Goal: Information Seeking & Learning: Understand process/instructions

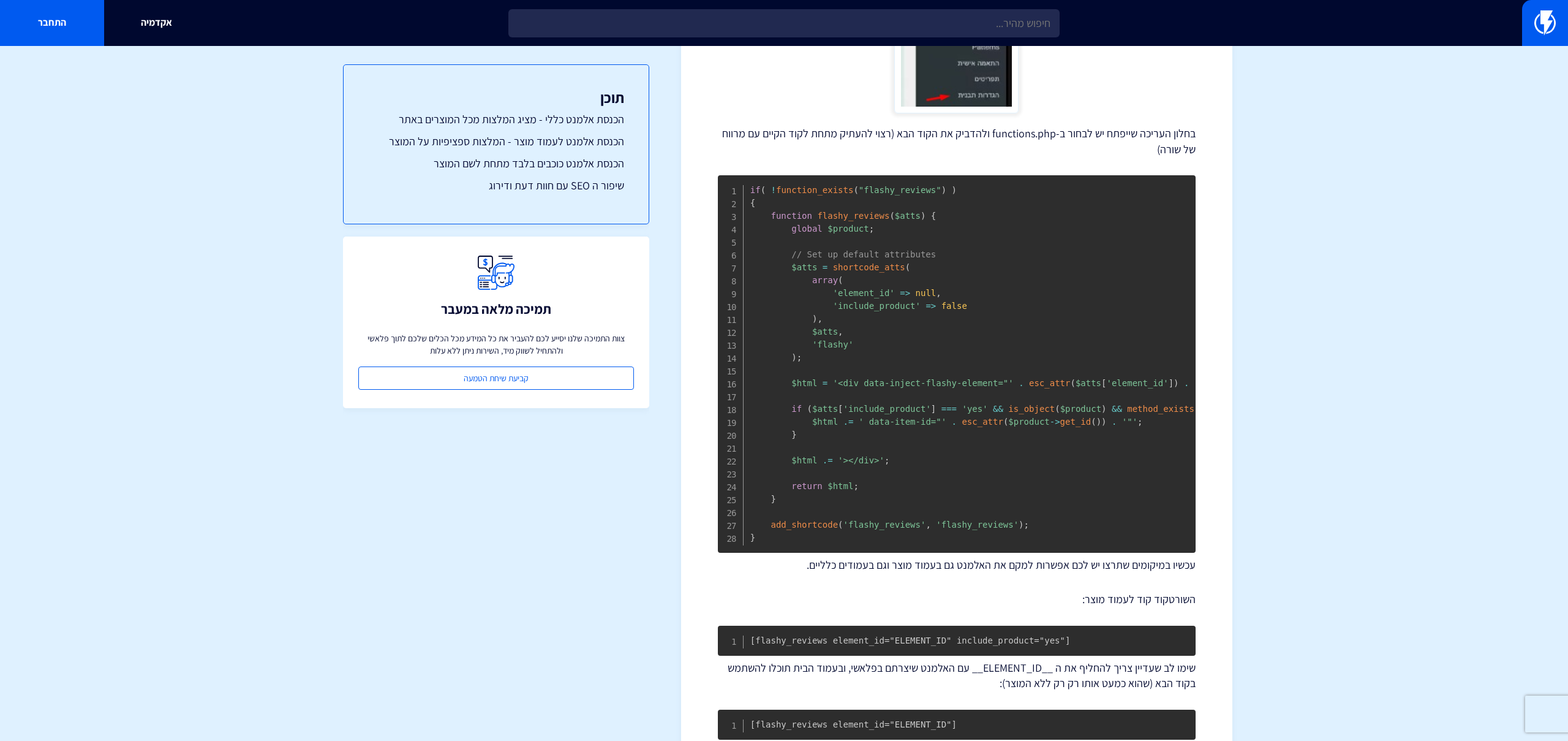
scroll to position [471, 0]
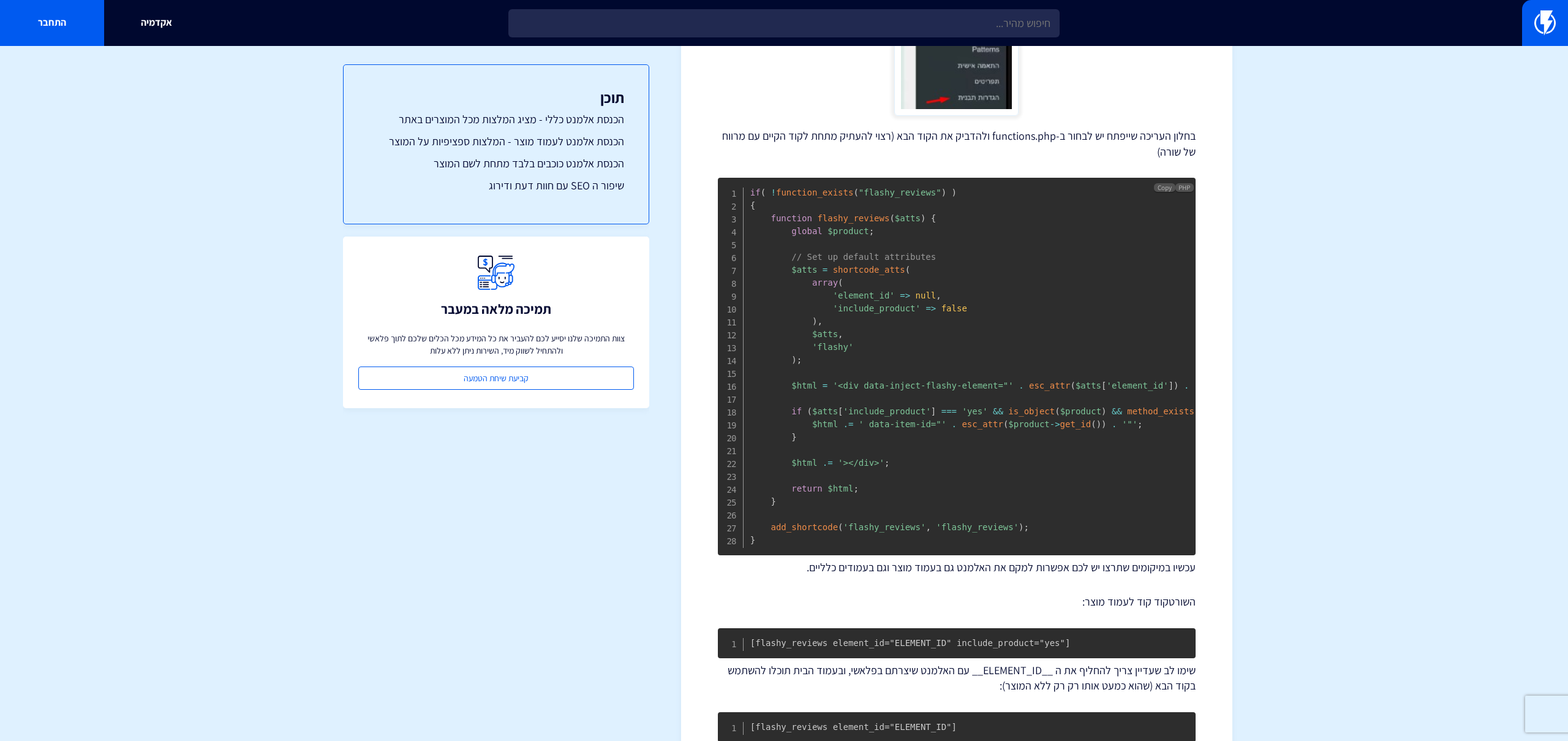
click at [830, 348] on span "'flashy'" at bounding box center [832, 346] width 41 height 10
drag, startPoint x: 1051, startPoint y: 298, endPoint x: 1136, endPoint y: 262, distance: 92.3
click at [1051, 298] on pre "if ( ! function_exists ( "flashy_reviews" ) ) { function flashy_reviews ( $atts…" at bounding box center [957, 366] width 478 height 377
click at [1163, 184] on span "Copy" at bounding box center [1165, 188] width 14 height 9
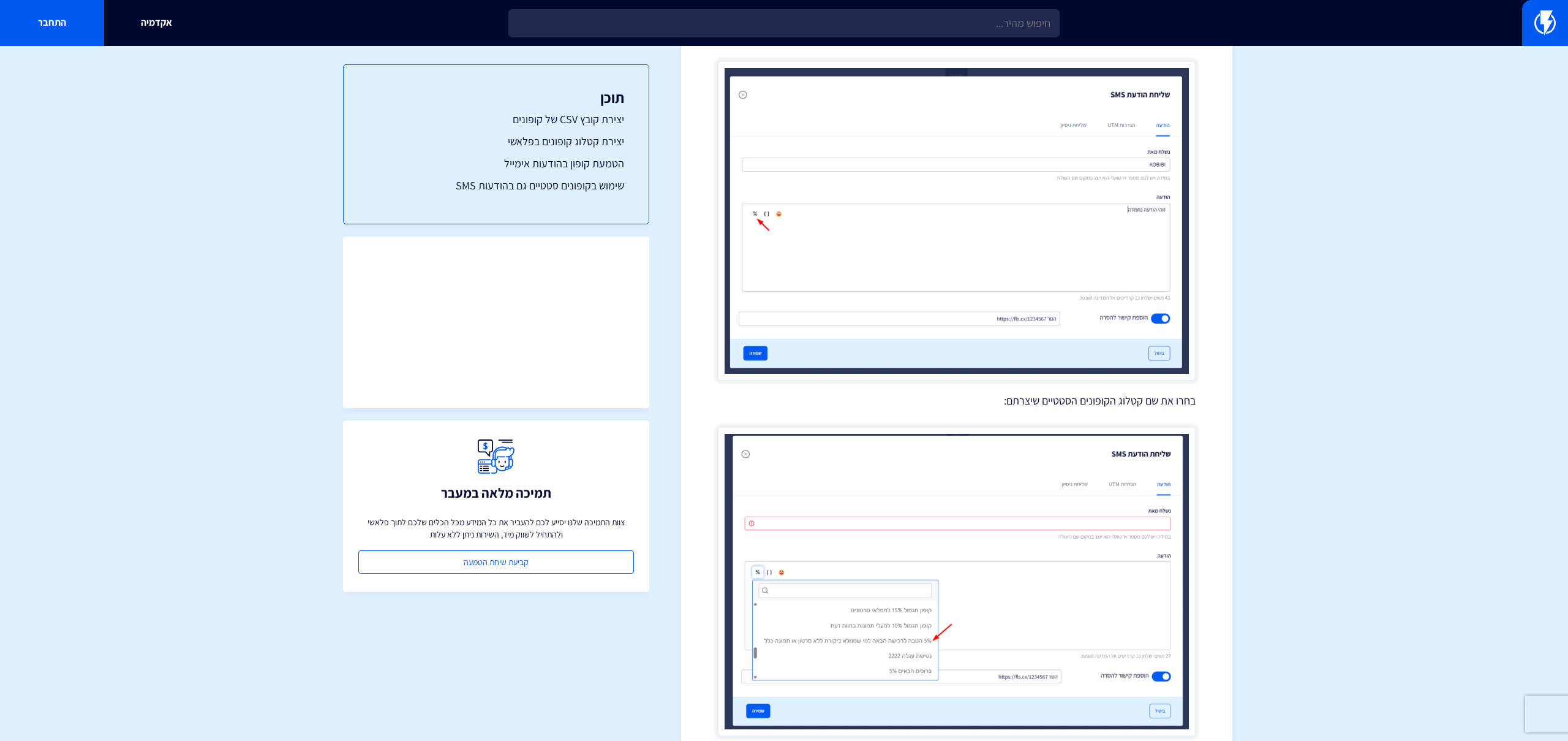
scroll to position [4539, 0]
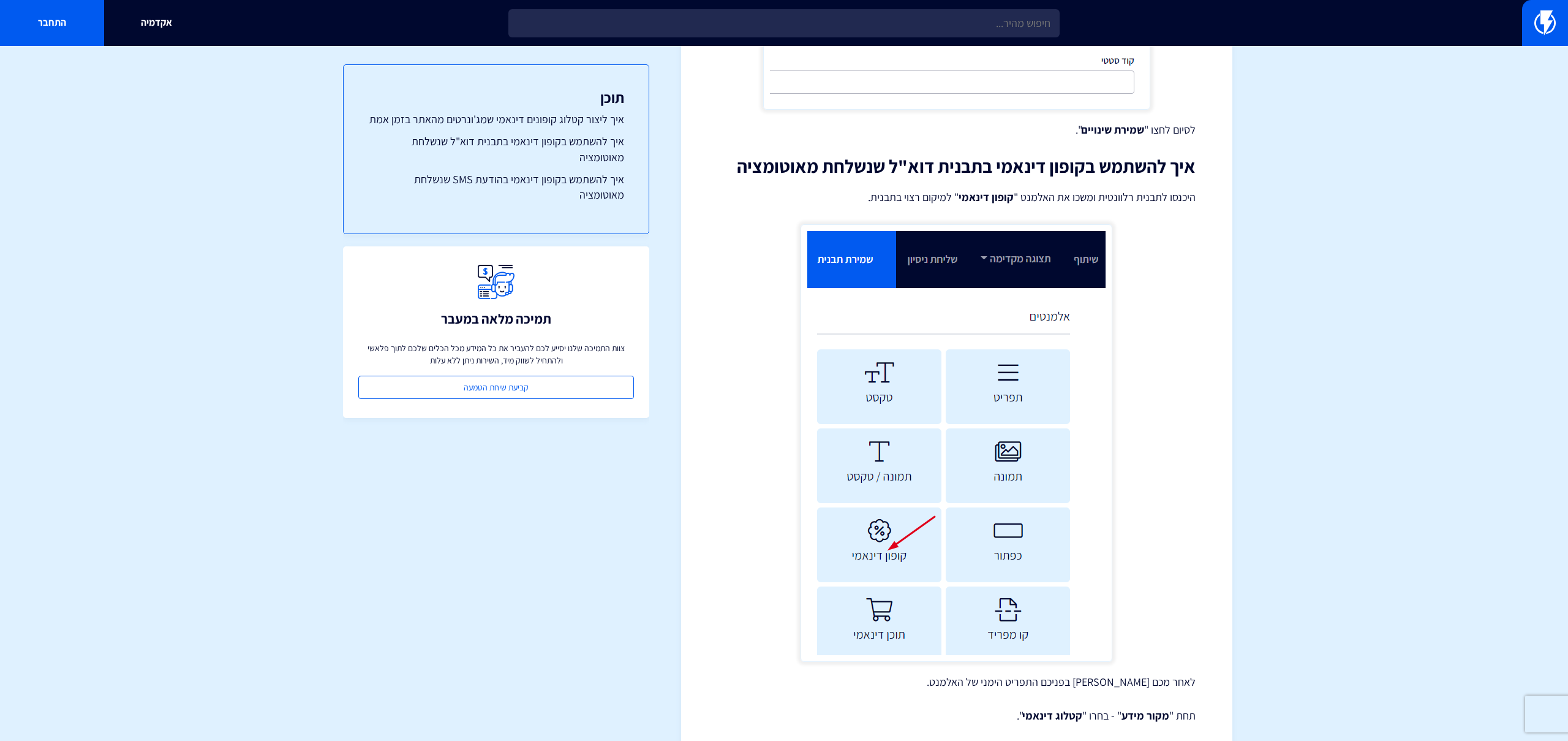
scroll to position [2781, 0]
